Goal: Find specific page/section: Find specific page/section

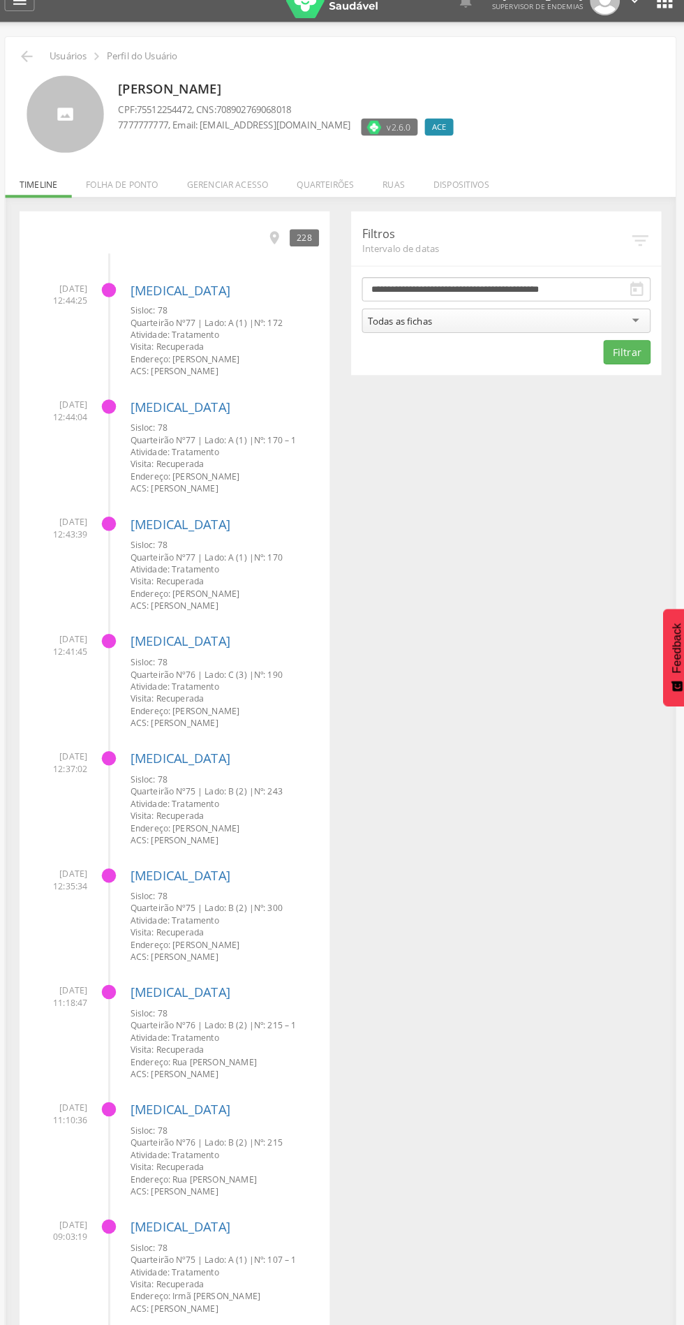
click at [36, 74] on icon "" at bounding box center [35, 75] width 17 height 17
